Goal: Task Accomplishment & Management: Manage account settings

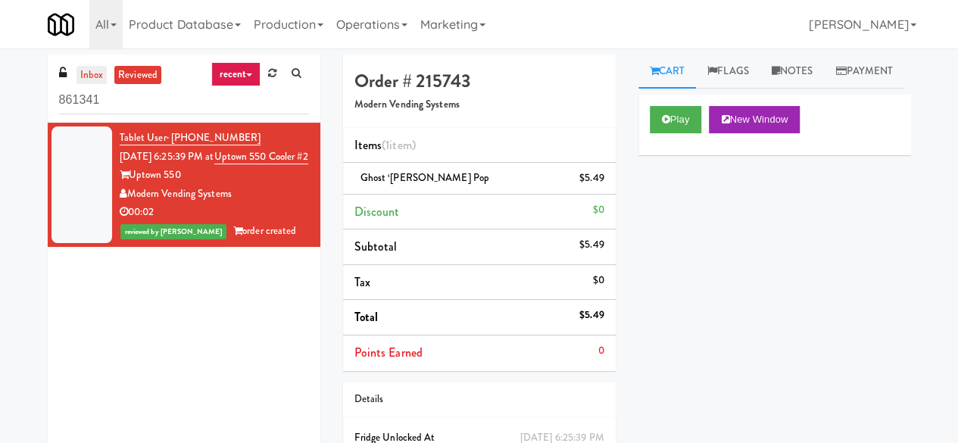
click at [101, 80] on link "inbox" at bounding box center [91, 75] width 31 height 19
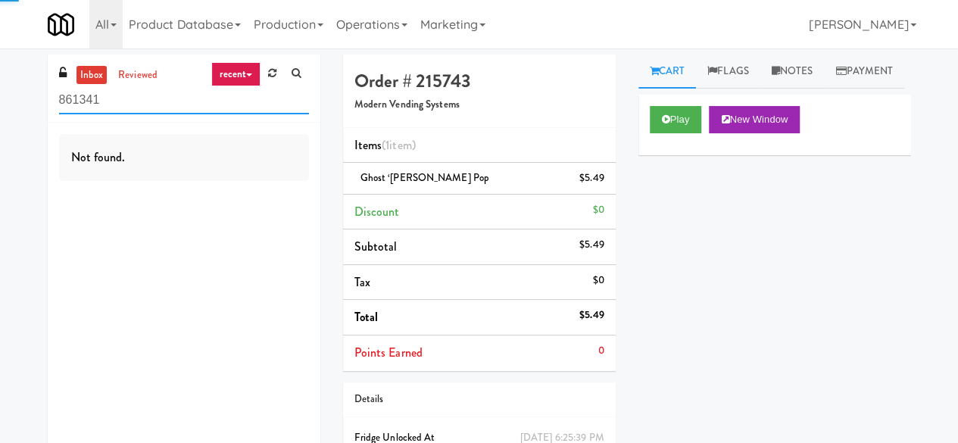
click at [124, 108] on input "861341" at bounding box center [184, 100] width 250 height 28
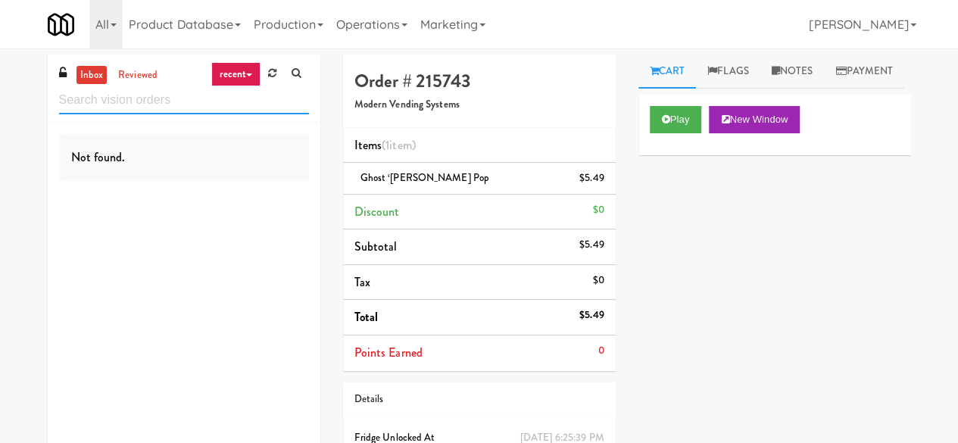
click at [163, 102] on input "text" at bounding box center [184, 100] width 250 height 28
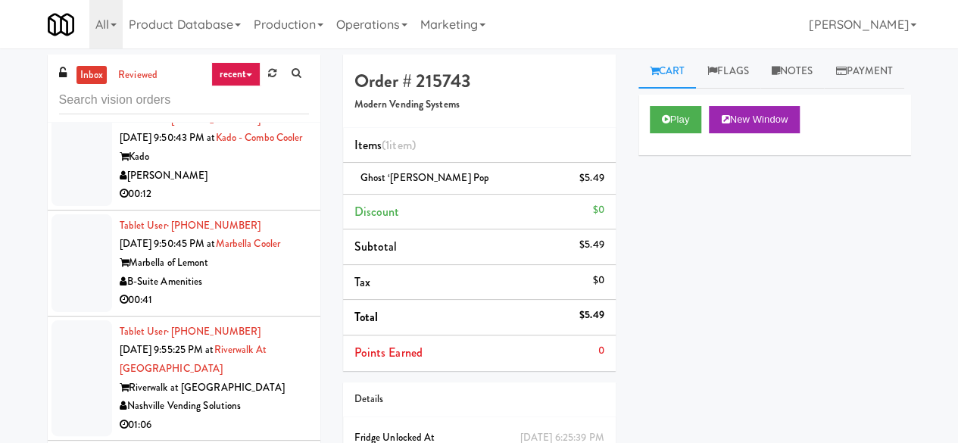
scroll to position [3483, 0]
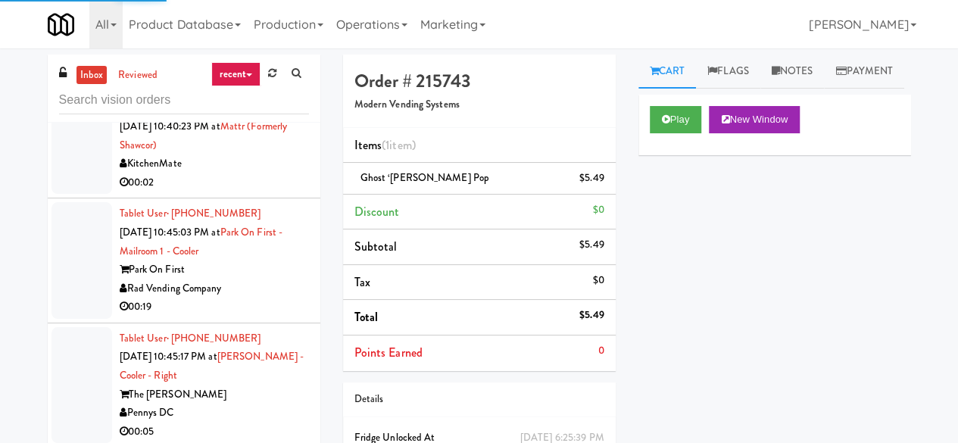
click at [244, 192] on div "Tablet User · (613) 762-9696 [DATE] 10:40:23 PM at Mattr (formerly Shawcor) Kit…" at bounding box center [214, 144] width 189 height 93
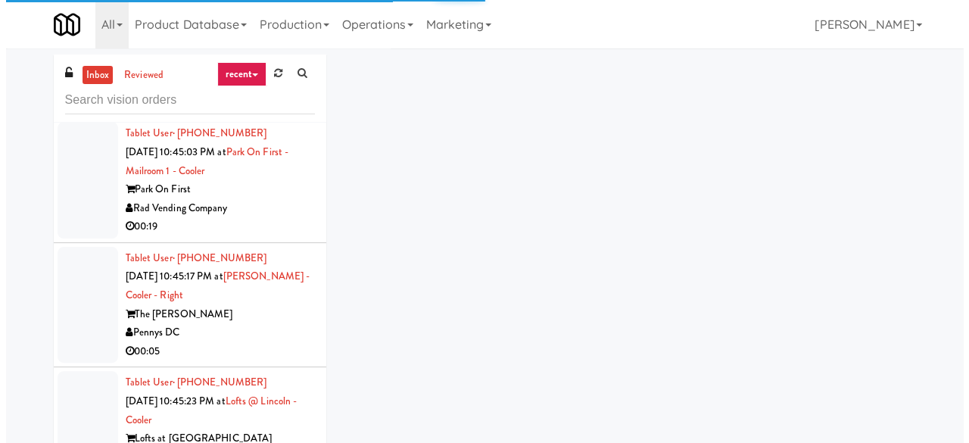
scroll to position [3786, 0]
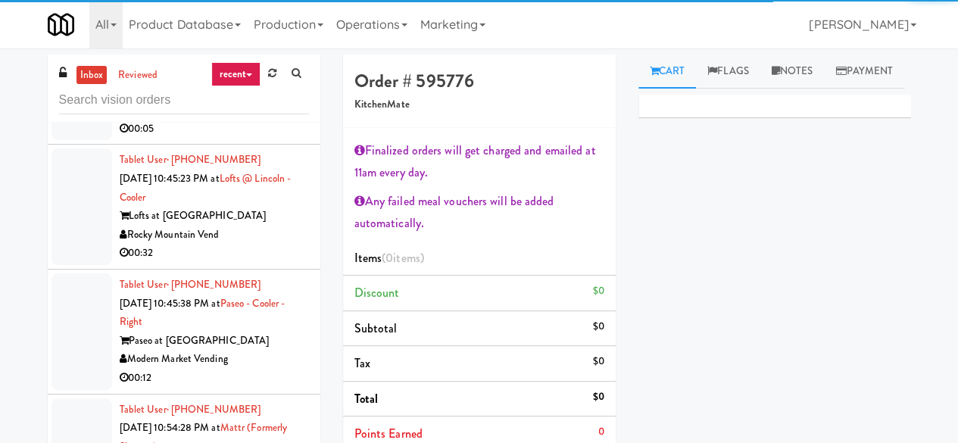
click at [246, 120] on div "Pennys DC" at bounding box center [214, 110] width 189 height 19
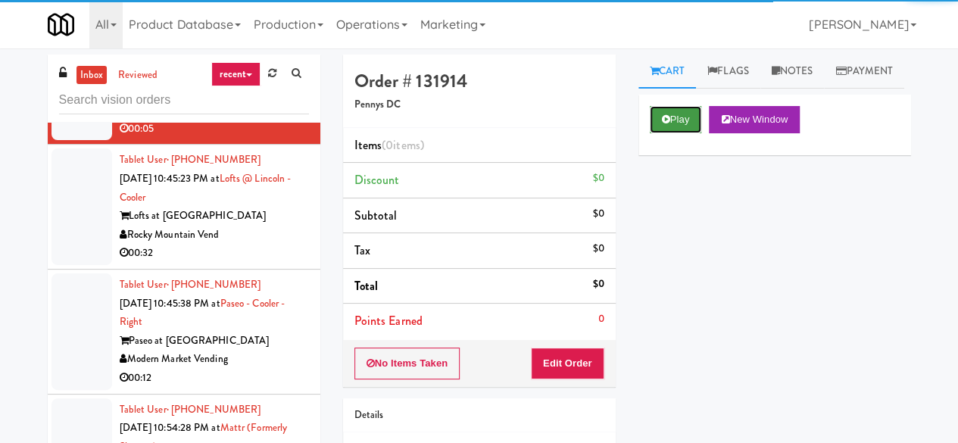
click at [652, 133] on button "Play" at bounding box center [676, 119] width 52 height 27
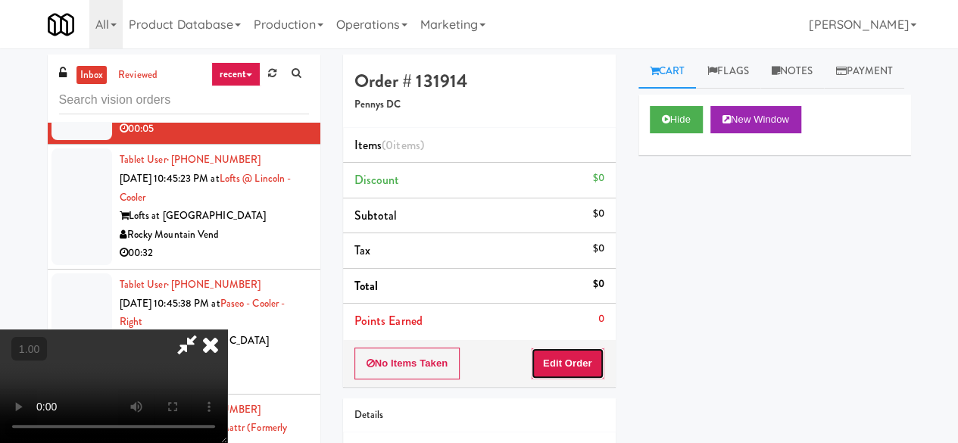
click at [585, 349] on button "Edit Order" at bounding box center [567, 364] width 73 height 32
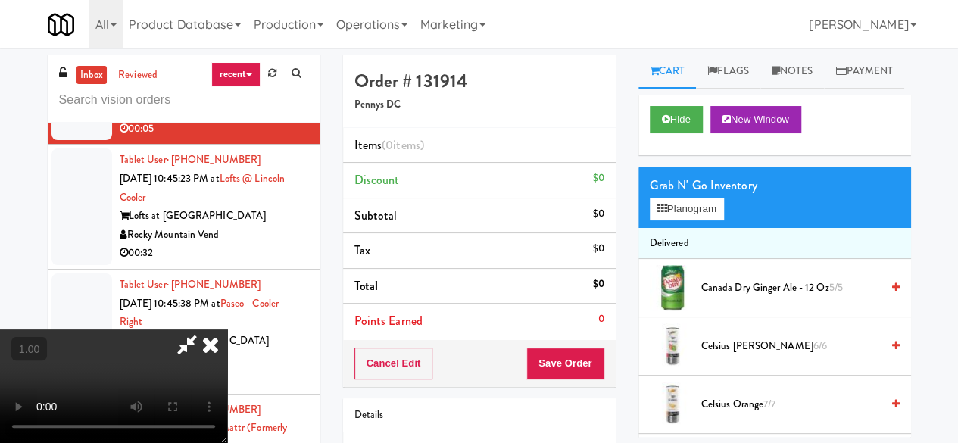
click at [682, 228] on div "Grab N' Go Inventory Planogram" at bounding box center [774, 197] width 273 height 61
click at [682, 220] on button "Planogram" at bounding box center [687, 209] width 74 height 23
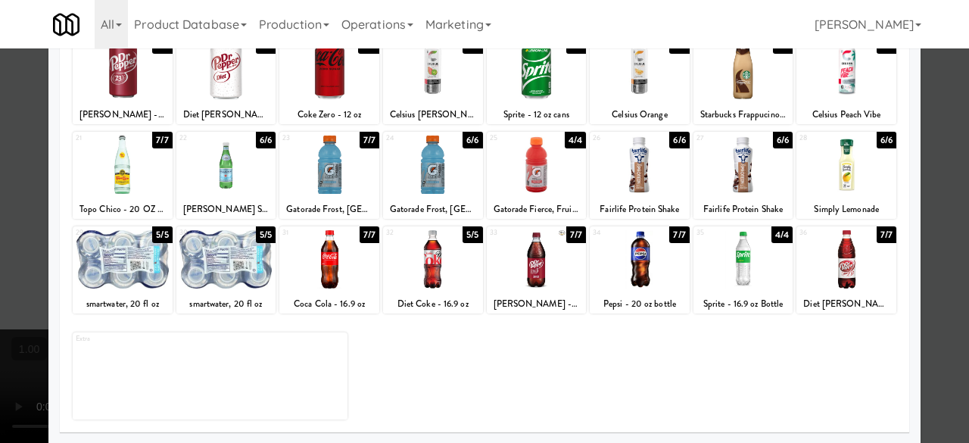
click at [250, 195] on div "22 6/6 [PERSON_NAME] Sparkling" at bounding box center [226, 175] width 100 height 87
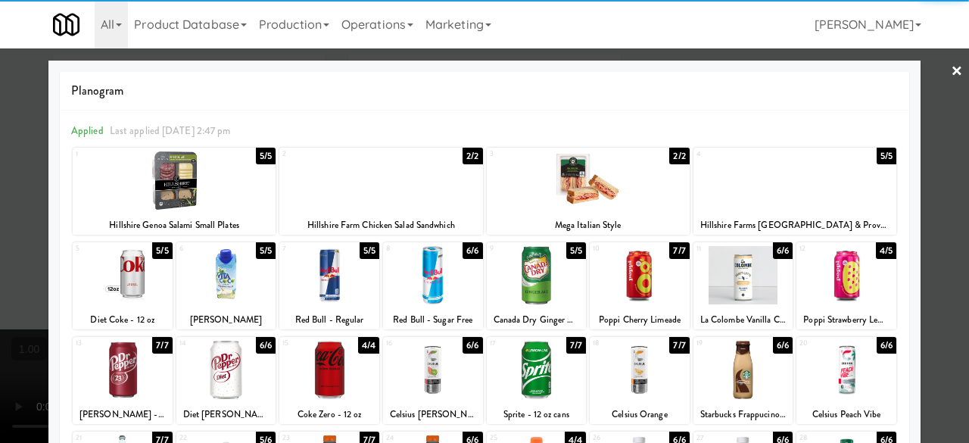
click at [913, 79] on div at bounding box center [484, 221] width 969 height 443
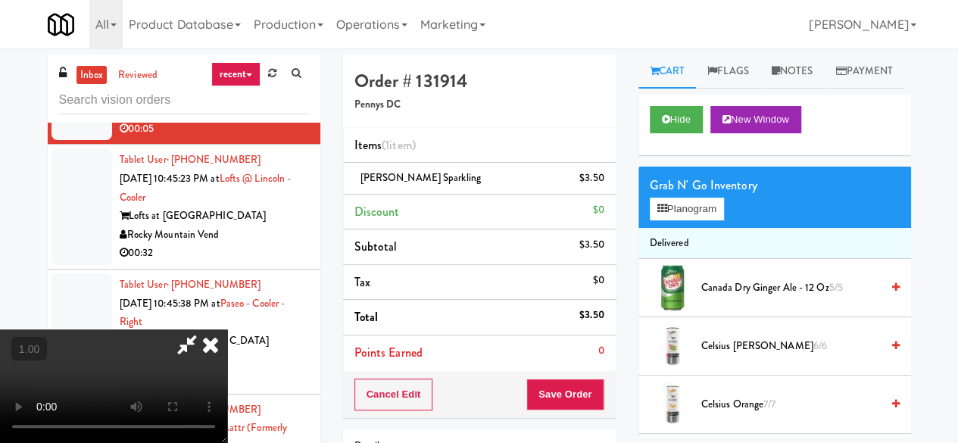
drag, startPoint x: 571, startPoint y: 125, endPoint x: 558, endPoint y: 129, distance: 13.6
click at [227, 329] on icon at bounding box center [210, 344] width 33 height 30
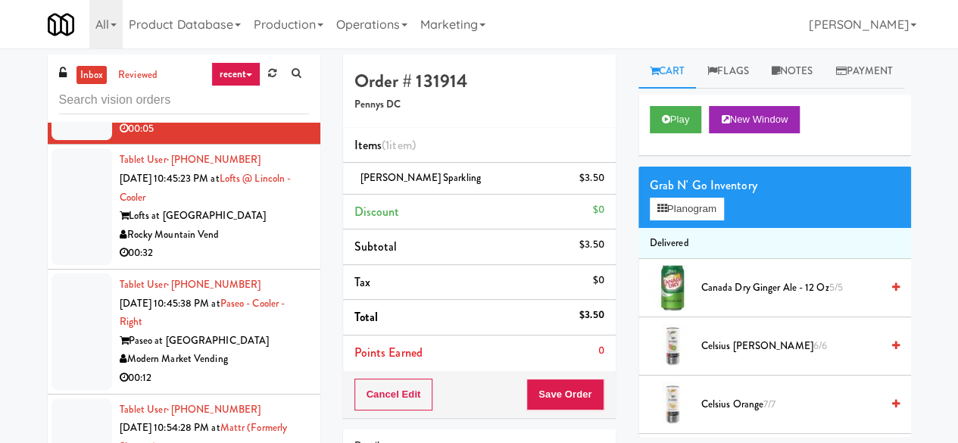
click at [555, 134] on li "Items (1 item )" at bounding box center [479, 146] width 273 height 36
click at [570, 375] on div "Cancel Edit Save Order" at bounding box center [479, 394] width 273 height 47
click at [566, 388] on button "Save Order" at bounding box center [564, 395] width 77 height 32
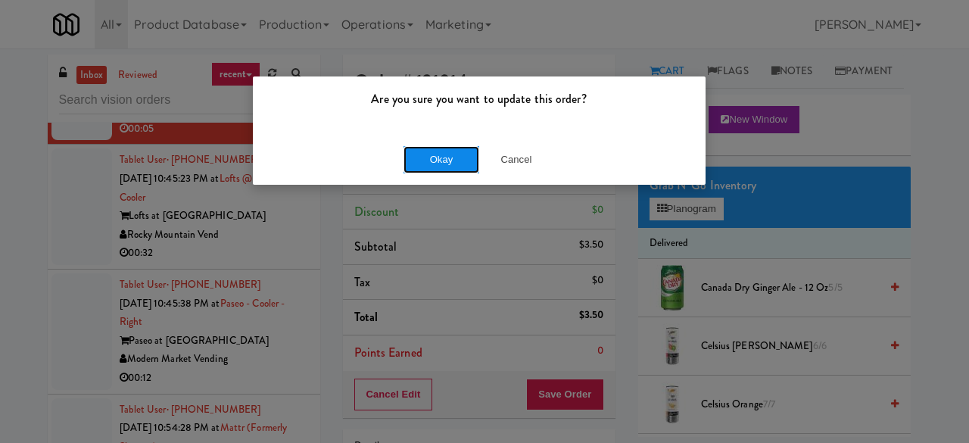
click at [407, 156] on button "Okay" at bounding box center [442, 159] width 76 height 27
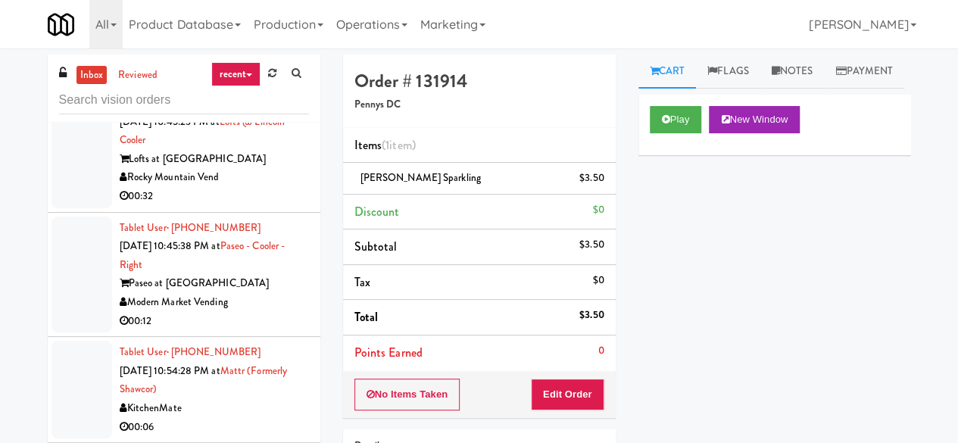
click at [265, 187] on div "Rocky Mountain Vend" at bounding box center [214, 177] width 189 height 19
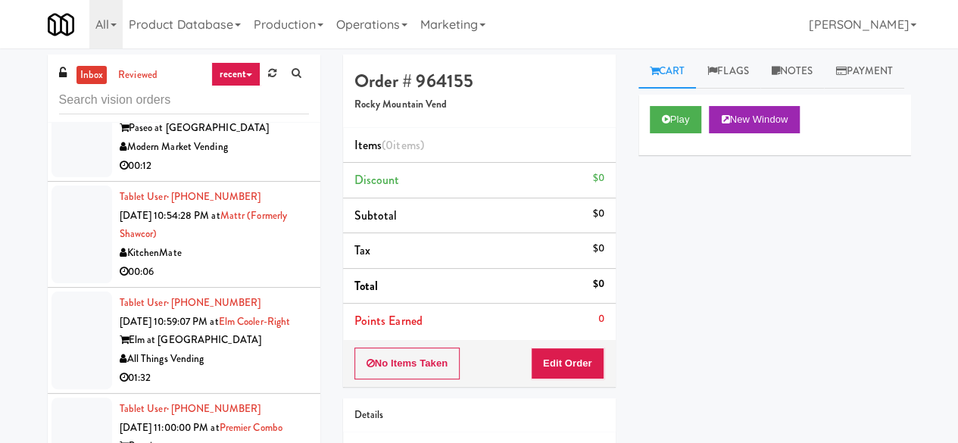
scroll to position [4013, 0]
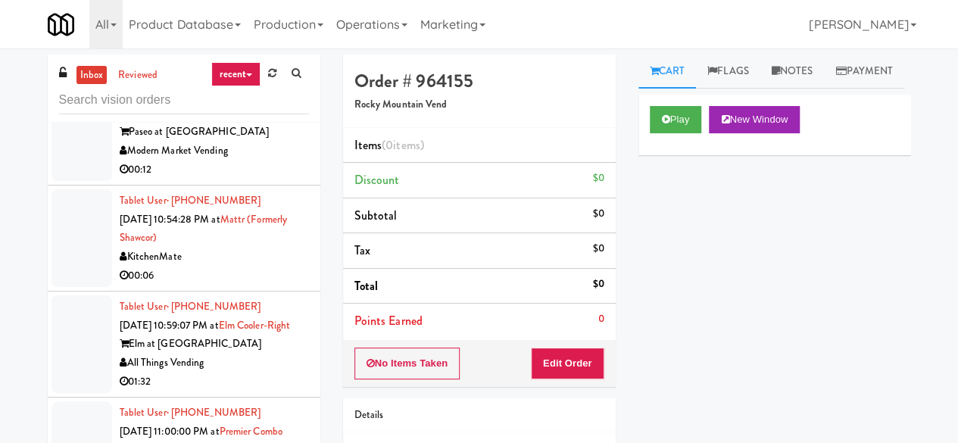
click at [263, 142] on div "Paseo at [GEOGRAPHIC_DATA]" at bounding box center [214, 132] width 189 height 19
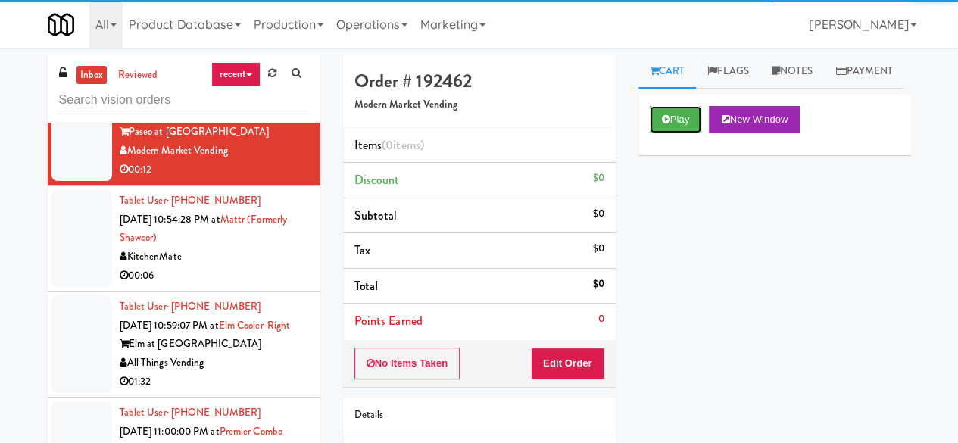
click at [656, 133] on button "Play" at bounding box center [676, 119] width 52 height 27
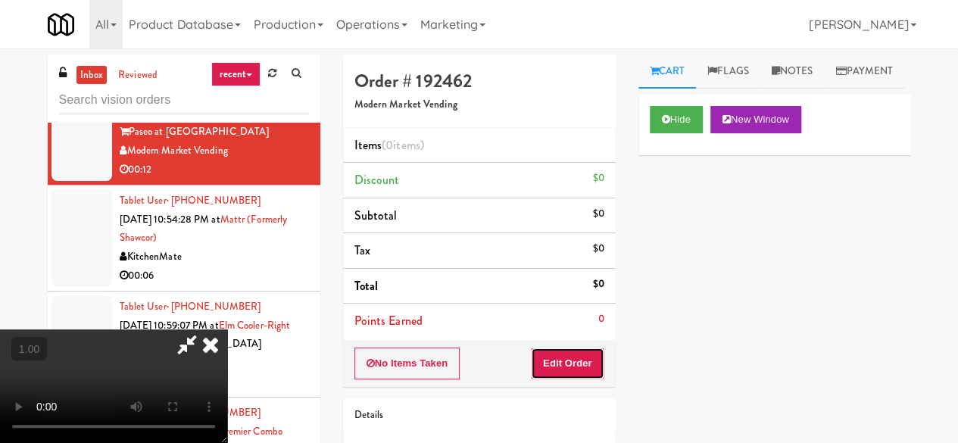
click at [589, 365] on button "Edit Order" at bounding box center [567, 364] width 73 height 32
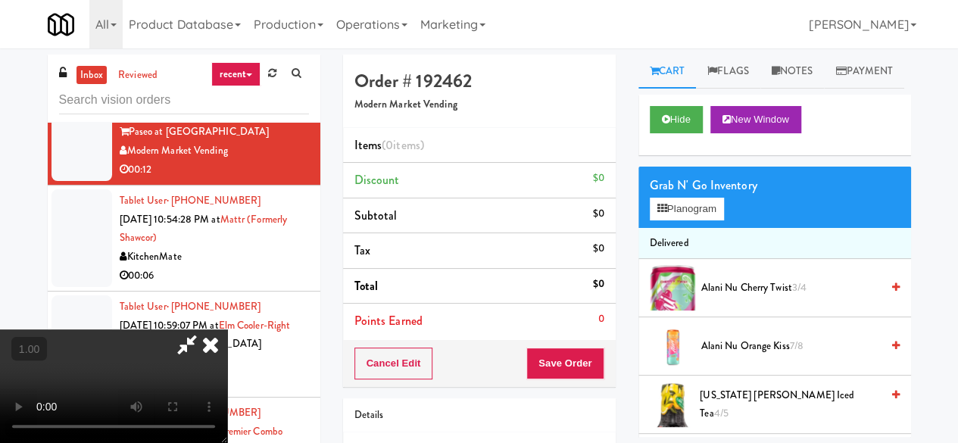
scroll to position [31, 0]
click at [713, 220] on button "Planogram" at bounding box center [687, 209] width 74 height 23
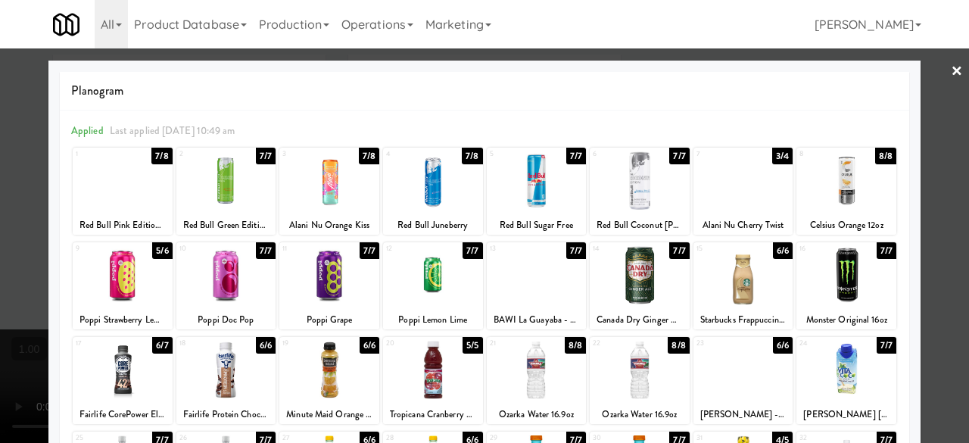
click at [223, 195] on div at bounding box center [226, 180] width 100 height 58
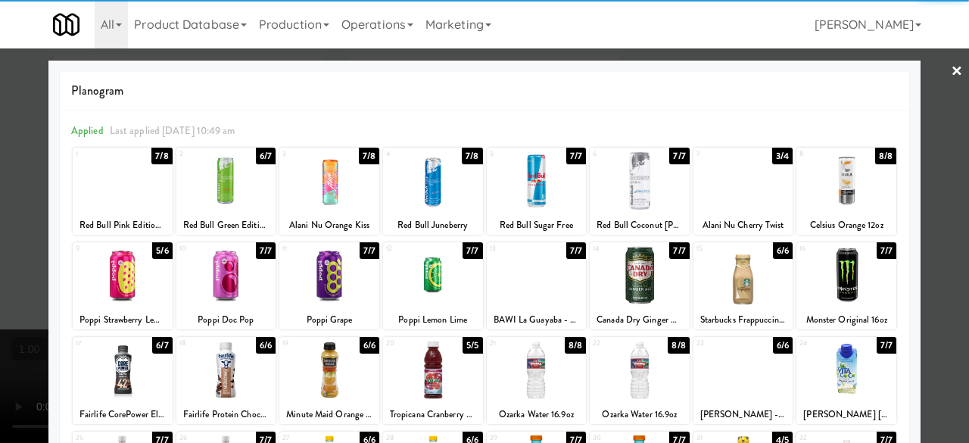
click at [619, 166] on div at bounding box center [640, 180] width 100 height 58
click at [922, 82] on div at bounding box center [484, 221] width 969 height 443
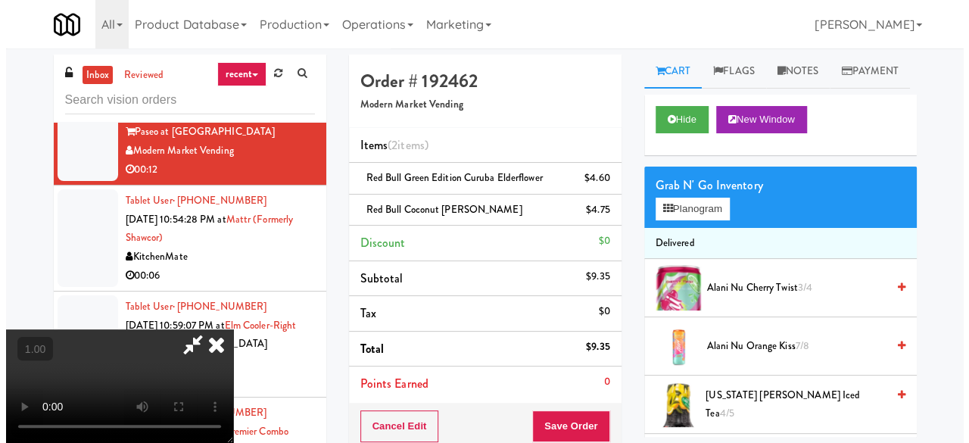
scroll to position [31, 0]
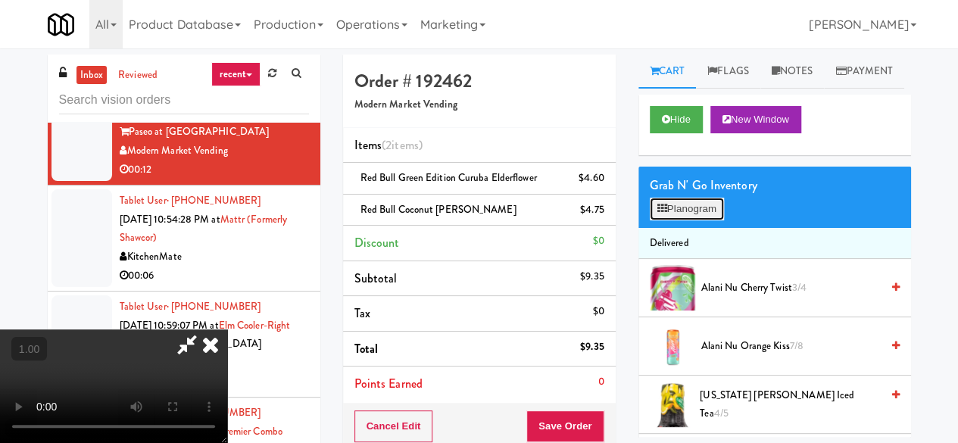
click at [712, 220] on button "Planogram" at bounding box center [687, 209] width 74 height 23
click at [0, 0] on div at bounding box center [0, 0] width 0 height 0
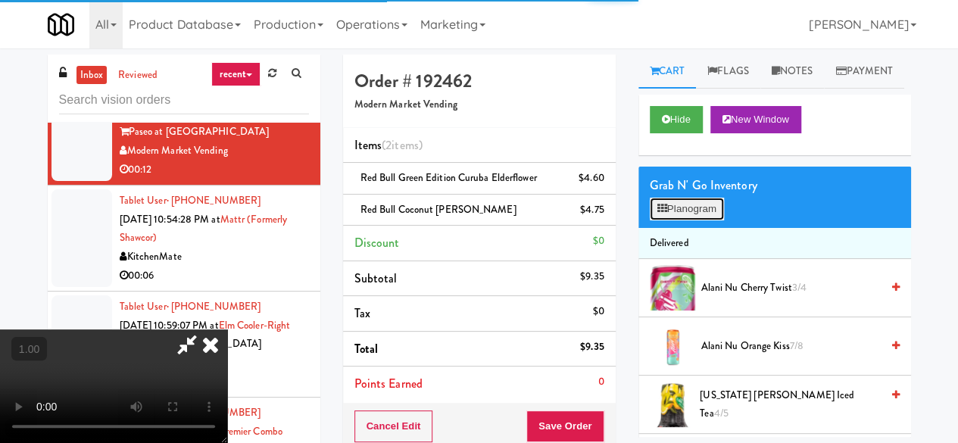
click at [708, 220] on button "Planogram" at bounding box center [687, 209] width 74 height 23
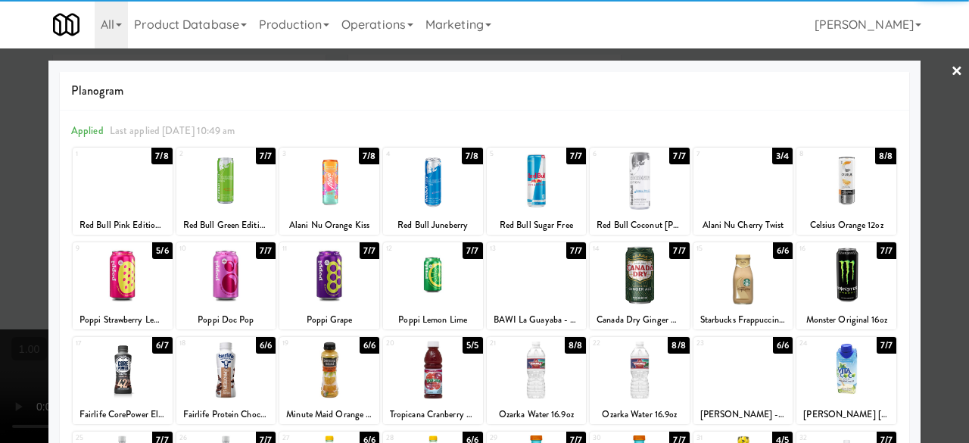
scroll to position [151, 0]
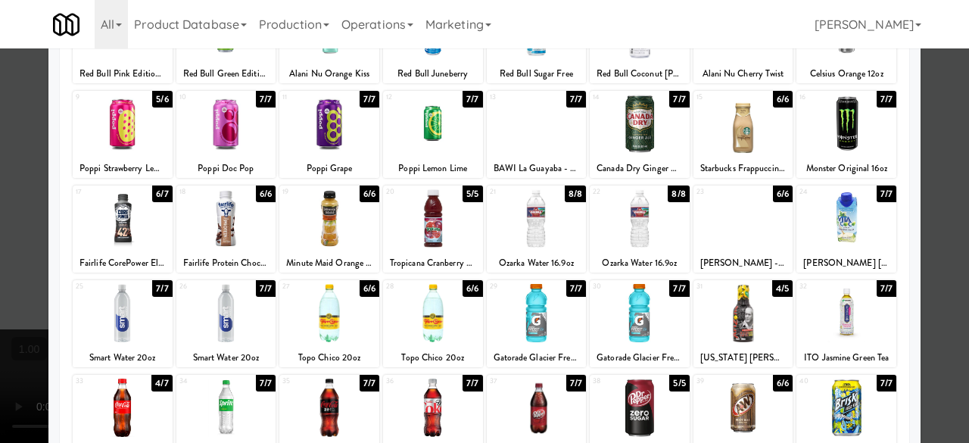
click at [731, 246] on div at bounding box center [744, 218] width 100 height 58
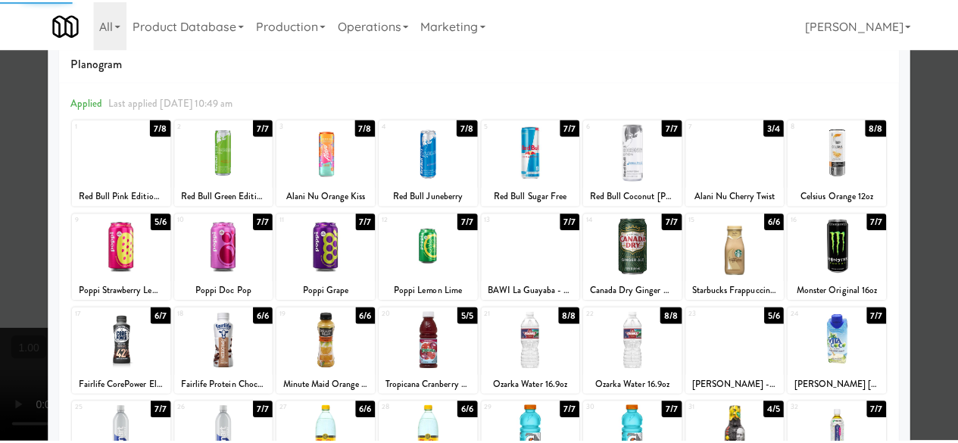
scroll to position [0, 0]
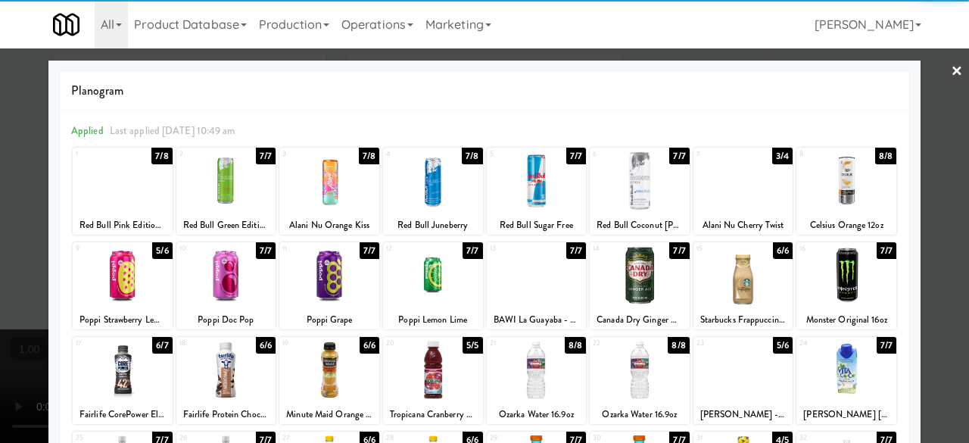
click at [918, 98] on div at bounding box center [484, 221] width 969 height 443
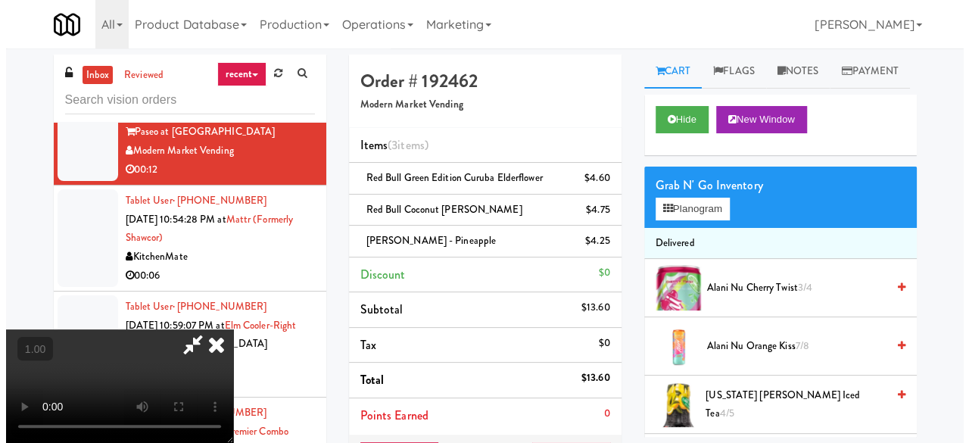
scroll to position [31, 0]
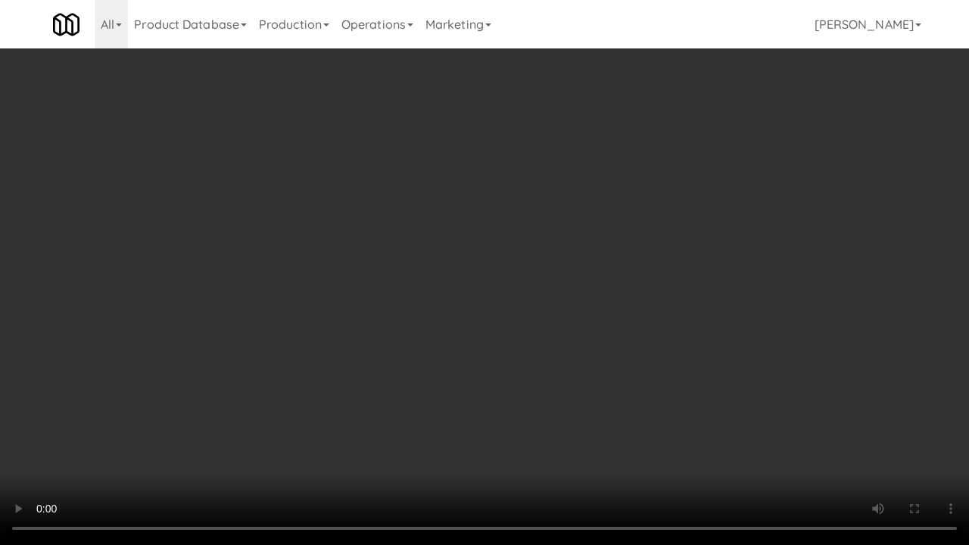
click at [585, 431] on video at bounding box center [484, 272] width 969 height 545
click at [600, 429] on video at bounding box center [484, 272] width 969 height 545
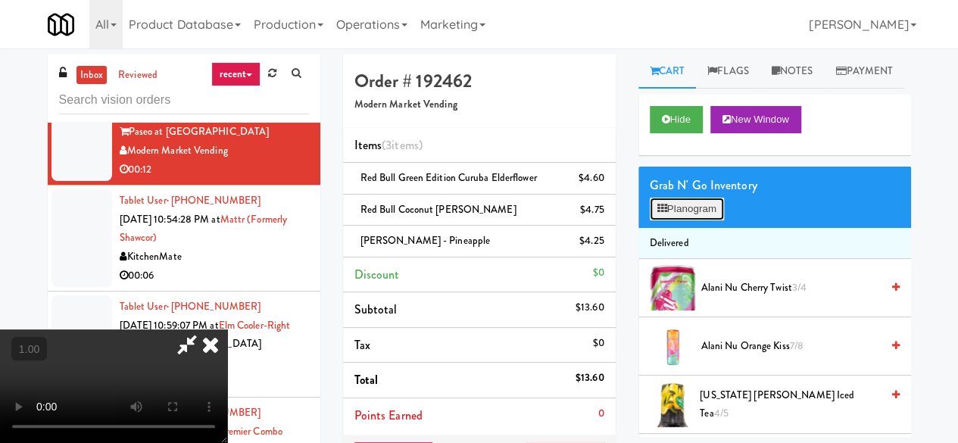
click at [657, 214] on icon at bounding box center [662, 209] width 10 height 10
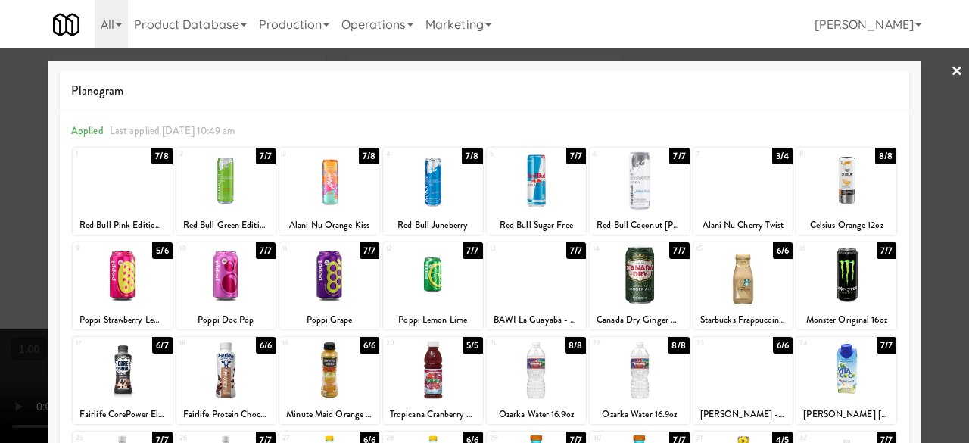
click at [952, 76] on div at bounding box center [484, 221] width 969 height 443
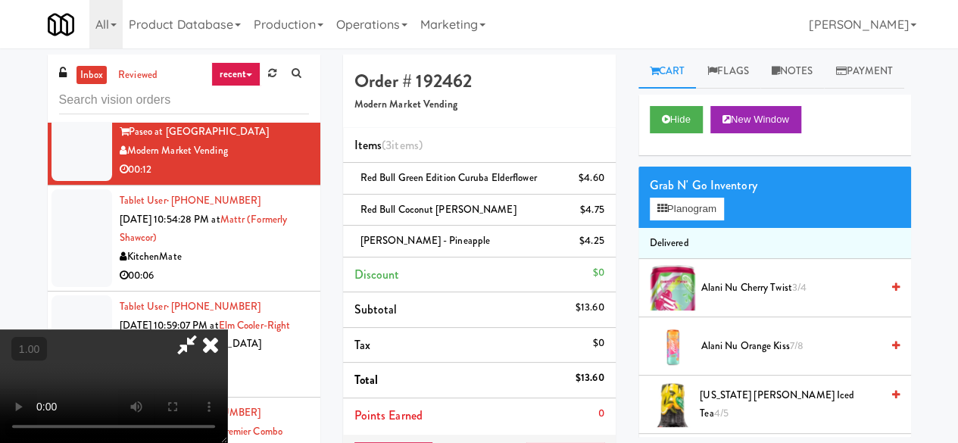
click at [204, 329] on icon at bounding box center [187, 344] width 35 height 30
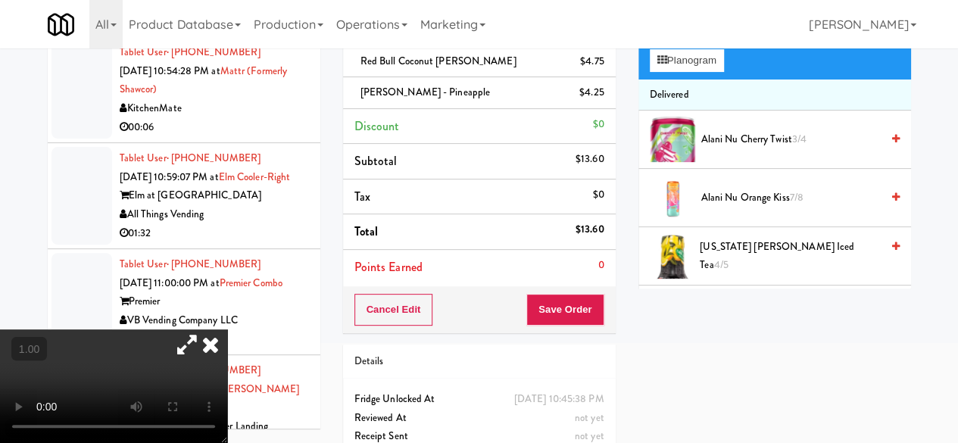
scroll to position [189, 0]
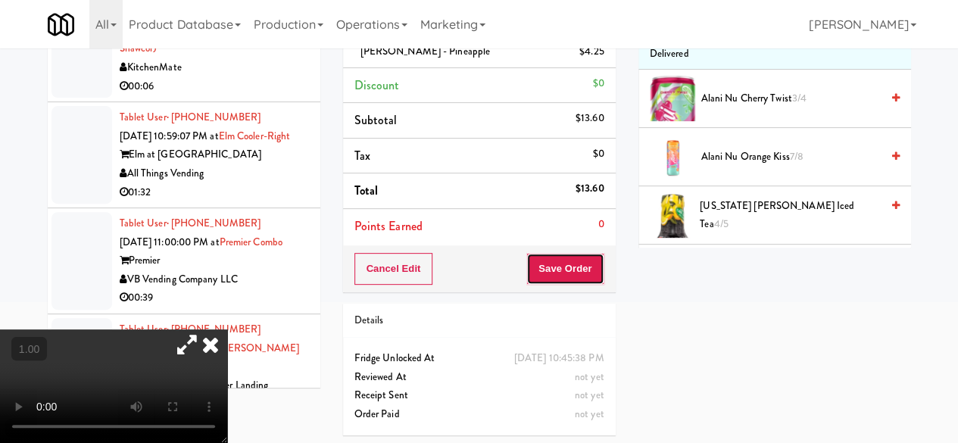
click at [570, 278] on button "Save Order" at bounding box center [564, 269] width 77 height 32
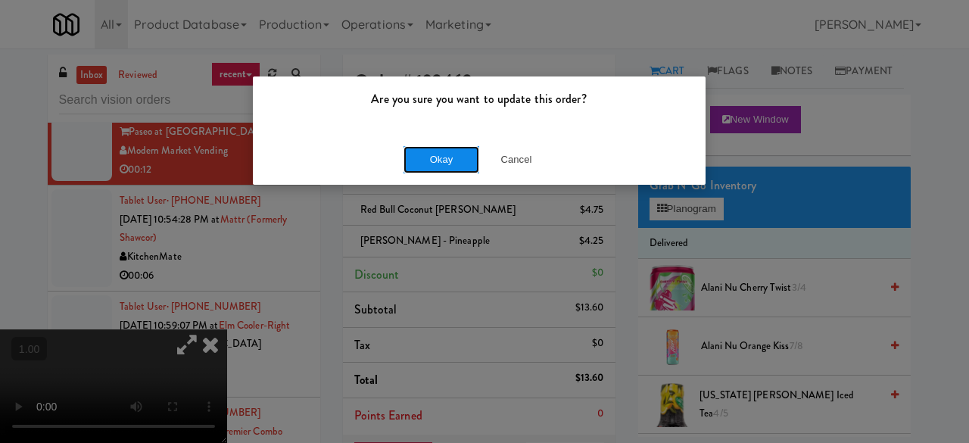
click at [438, 164] on button "Okay" at bounding box center [442, 159] width 76 height 27
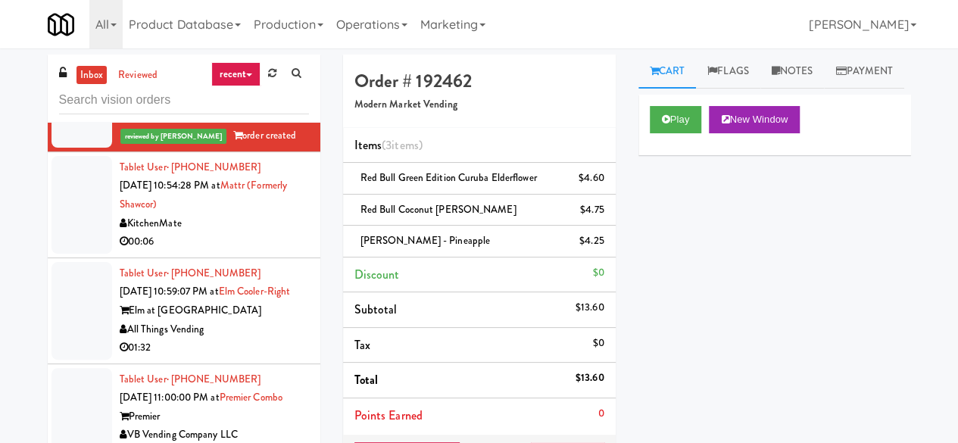
scroll to position [4089, 0]
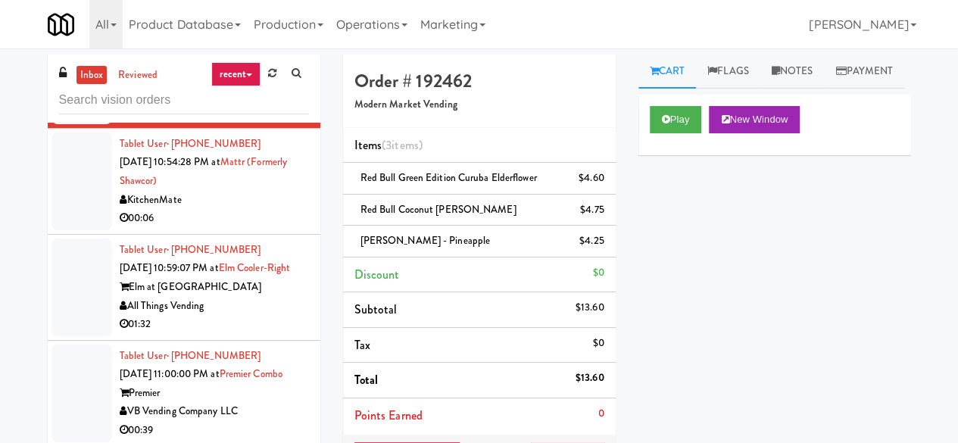
click at [229, 210] on div "KitchenMate" at bounding box center [214, 200] width 189 height 19
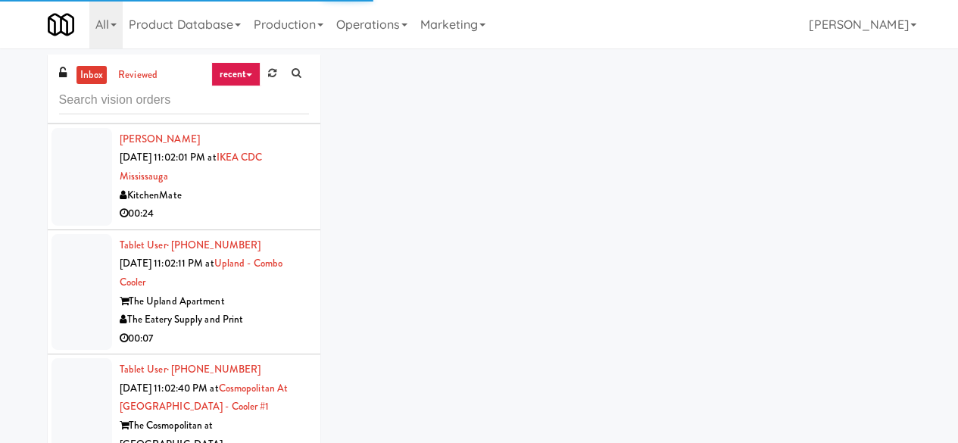
scroll to position [4846, 0]
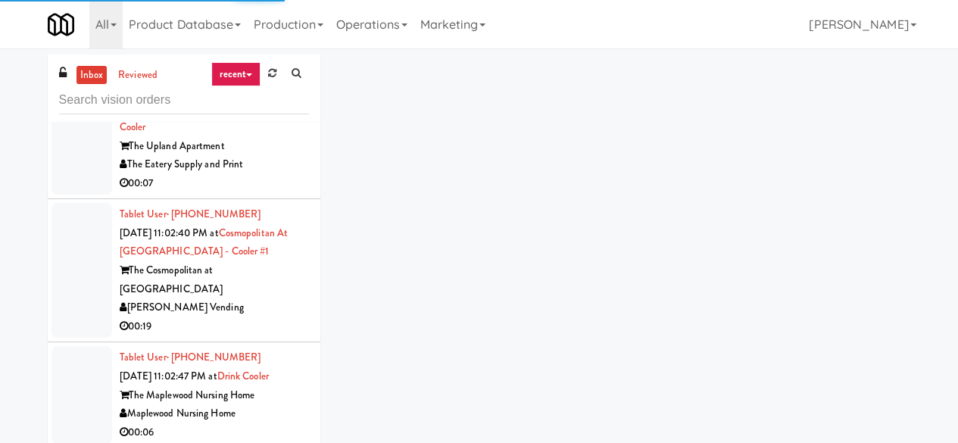
click at [262, 156] on div "The Upland Apartment" at bounding box center [214, 146] width 189 height 19
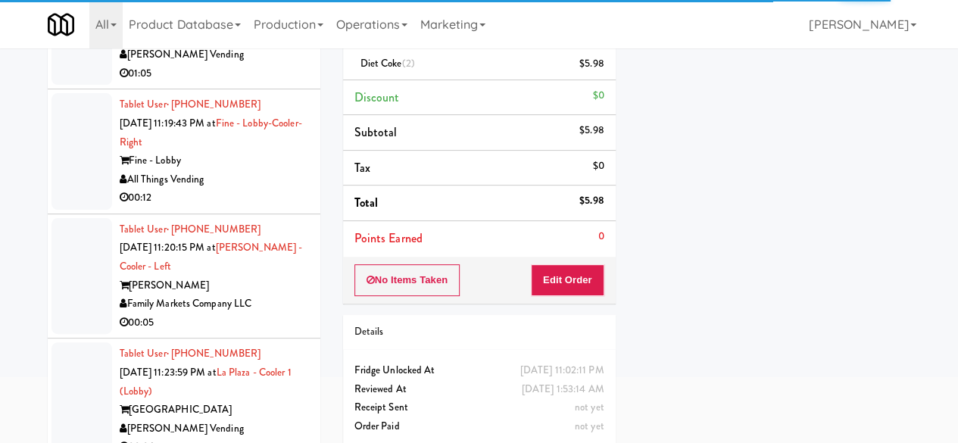
scroll to position [144, 0]
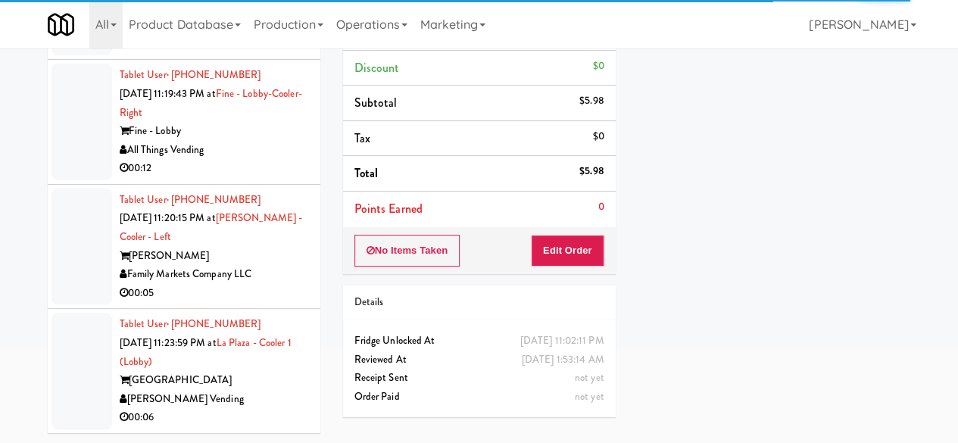
click at [210, 386] on div "[GEOGRAPHIC_DATA]" at bounding box center [214, 380] width 189 height 19
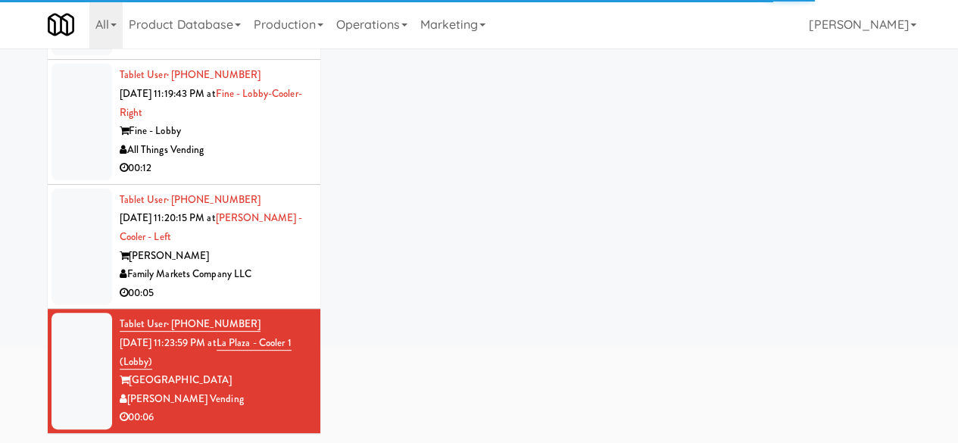
click at [265, 292] on div "00:05" at bounding box center [214, 293] width 189 height 19
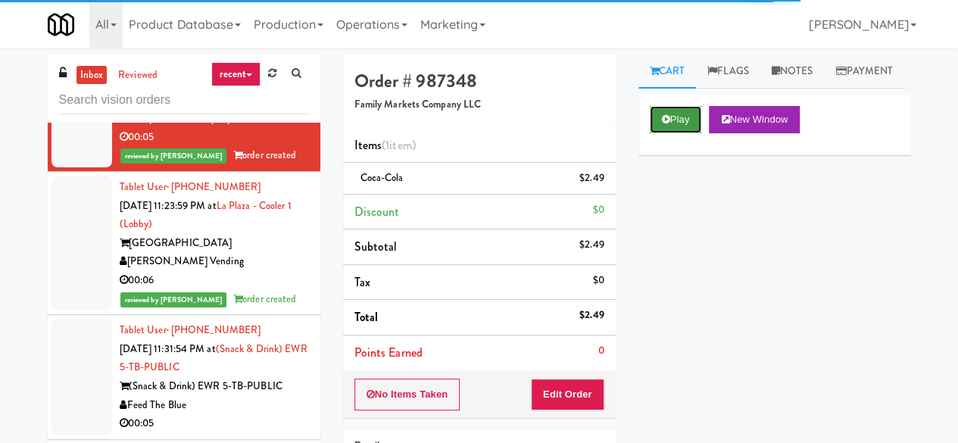
click at [664, 124] on icon at bounding box center [666, 119] width 8 height 10
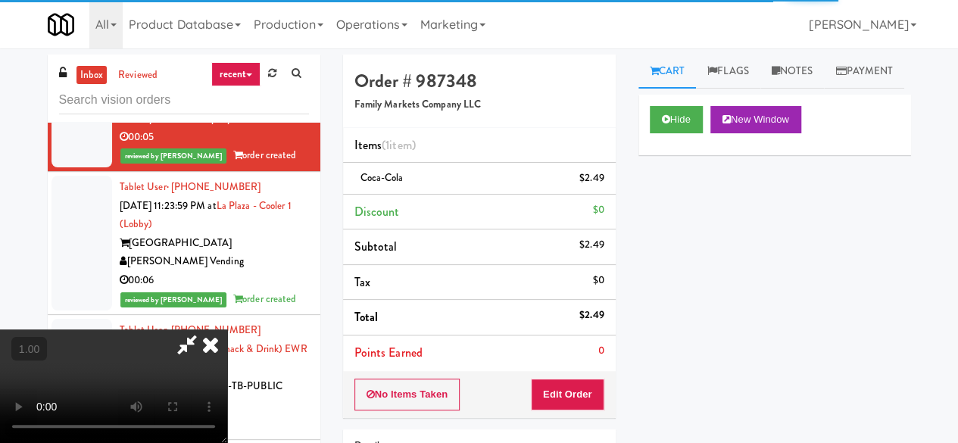
click at [580, 415] on div "No Items Taken Edit Order" at bounding box center [479, 394] width 273 height 47
click at [594, 399] on button "Edit Order" at bounding box center [567, 395] width 73 height 32
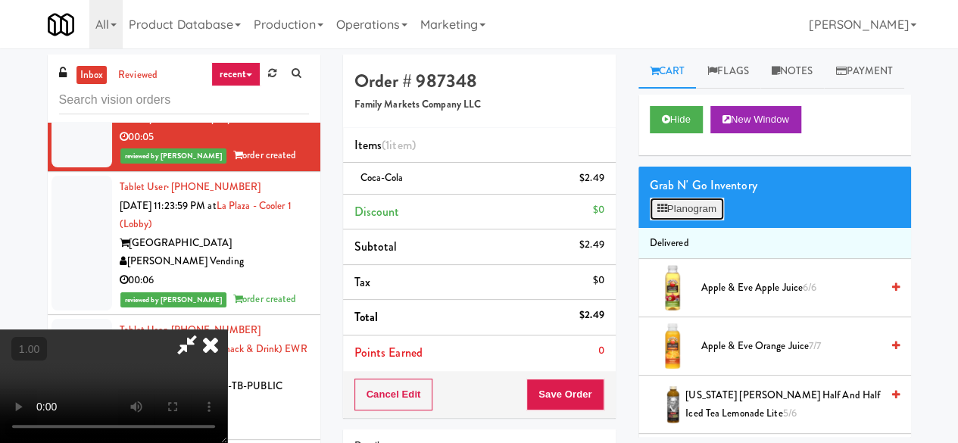
click at [694, 220] on button "Planogram" at bounding box center [687, 209] width 74 height 23
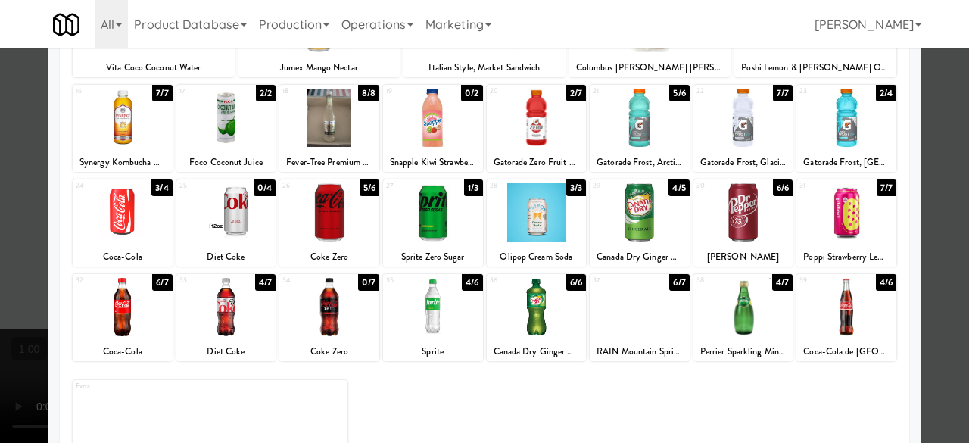
scroll to position [300, 0]
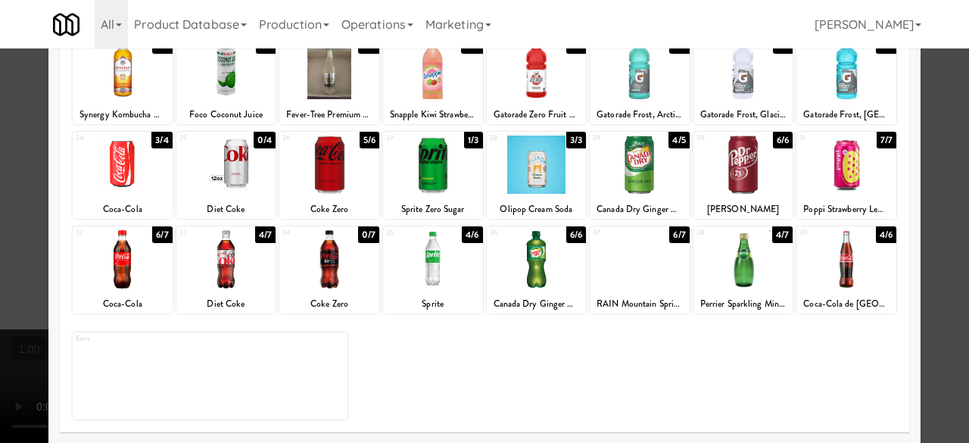
click at [142, 264] on div at bounding box center [123, 259] width 100 height 58
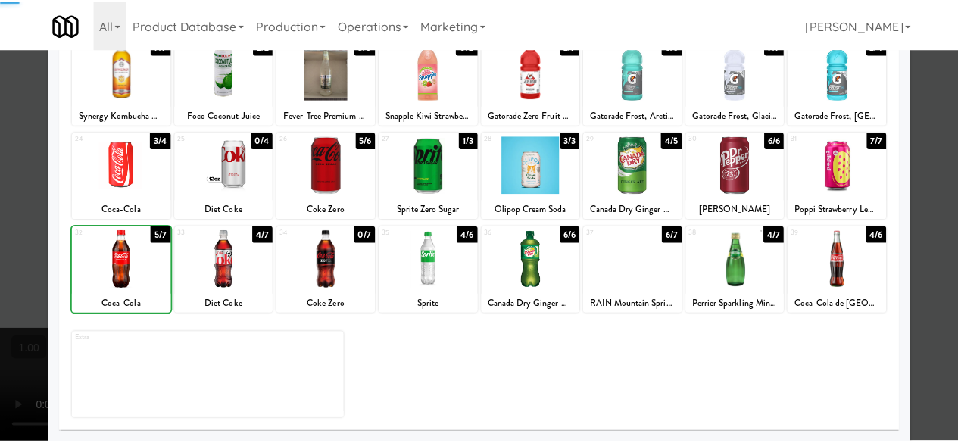
scroll to position [0, 0]
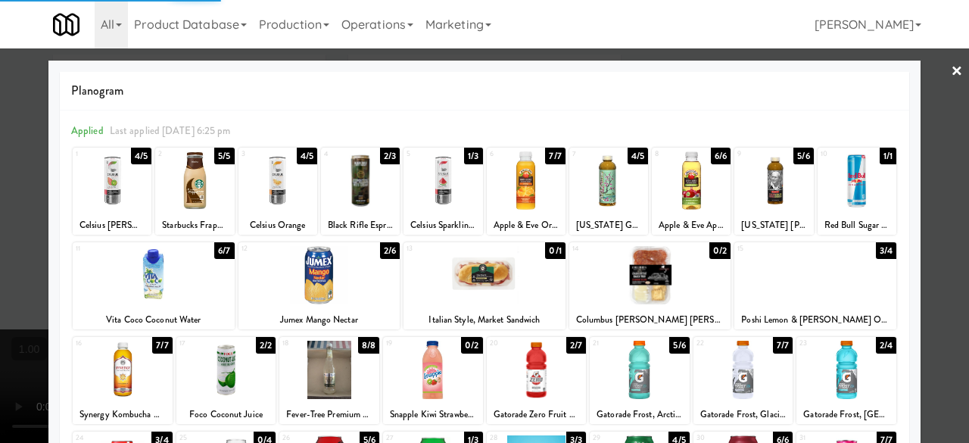
click at [918, 69] on div at bounding box center [484, 221] width 969 height 443
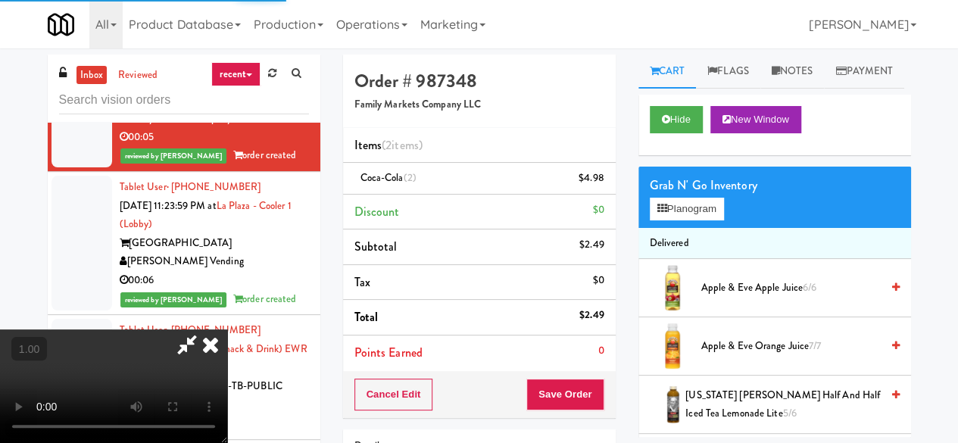
click at [204, 329] on icon at bounding box center [187, 344] width 35 height 30
click at [600, 176] on link at bounding box center [602, 184] width 14 height 19
click at [557, 394] on button "Save Order" at bounding box center [564, 395] width 77 height 32
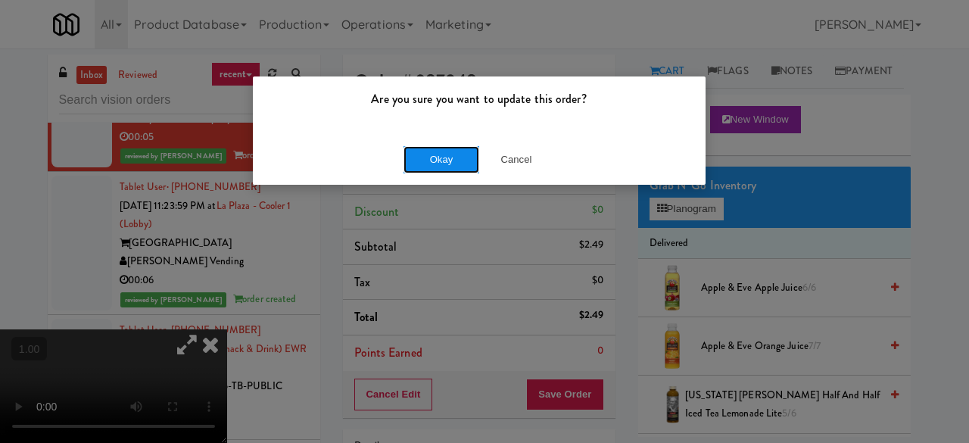
click at [424, 152] on button "Okay" at bounding box center [442, 159] width 76 height 27
